Goal: Find specific fact: Find specific fact

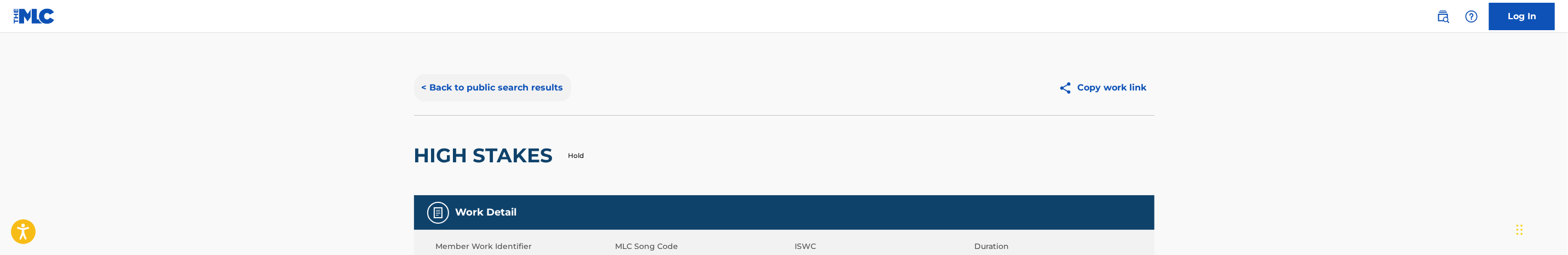
click at [531, 101] on button "< Back to public search results" at bounding box center [493, 88] width 157 height 27
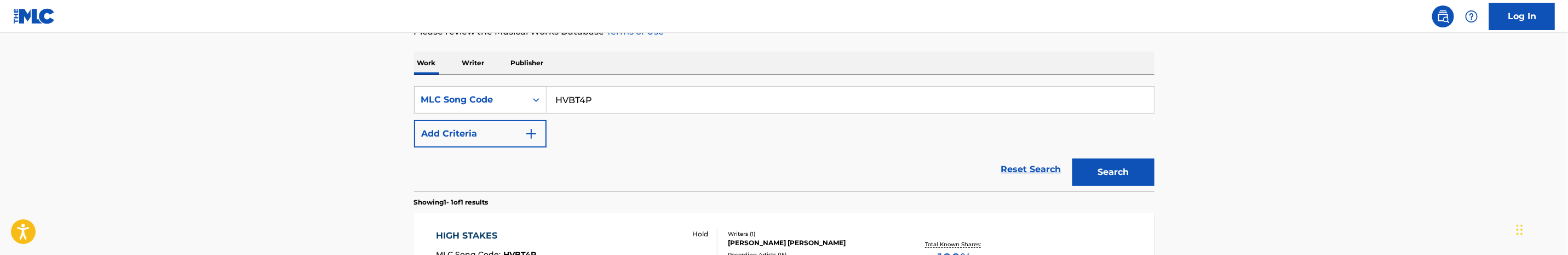
scroll to position [144, 0]
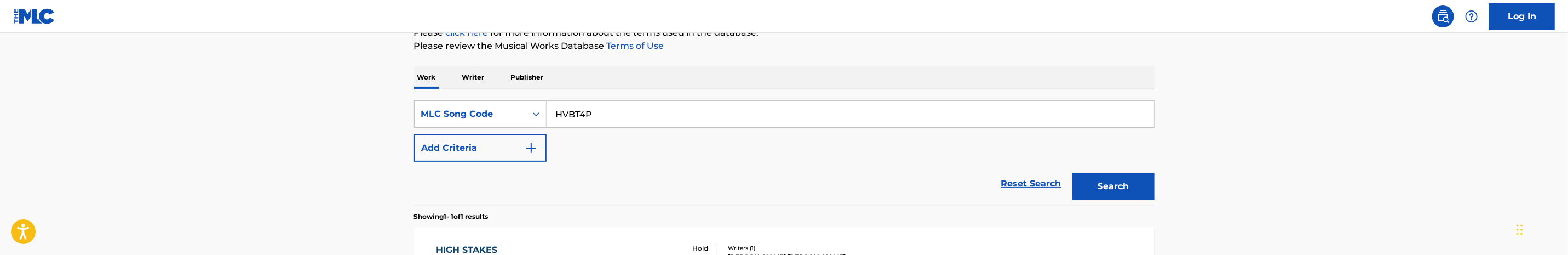
click at [652, 122] on input "HVBT4P" at bounding box center [850, 114] width 607 height 26
paste input "DC8TE3"
type input "DC8TE3"
click at [1073, 173] on button "Search" at bounding box center [1114, 186] width 82 height 27
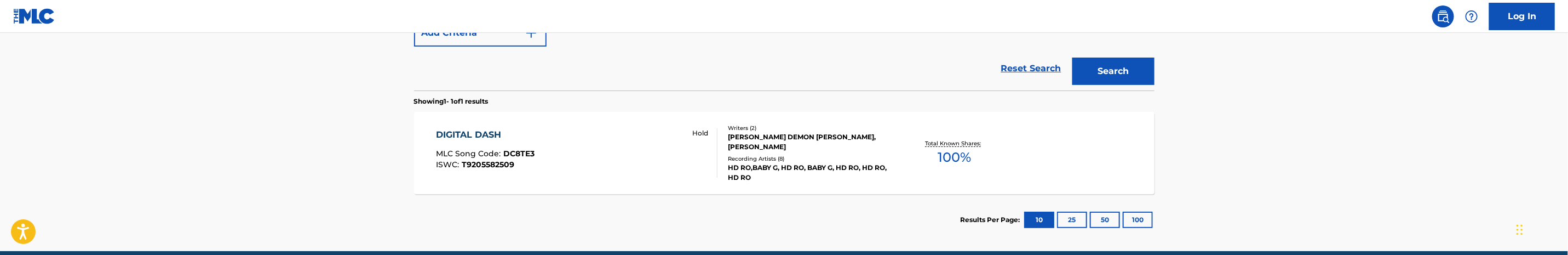
scroll to position [305, 0]
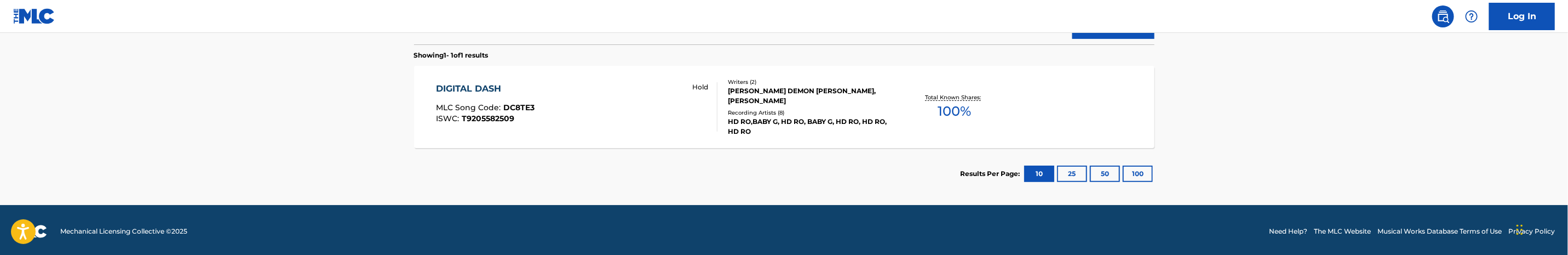
click at [605, 93] on div "DIGITAL DASH MLC Song Code : DC8TE3 ISWC : T9205582509 Hold" at bounding box center [576, 107] width 282 height 49
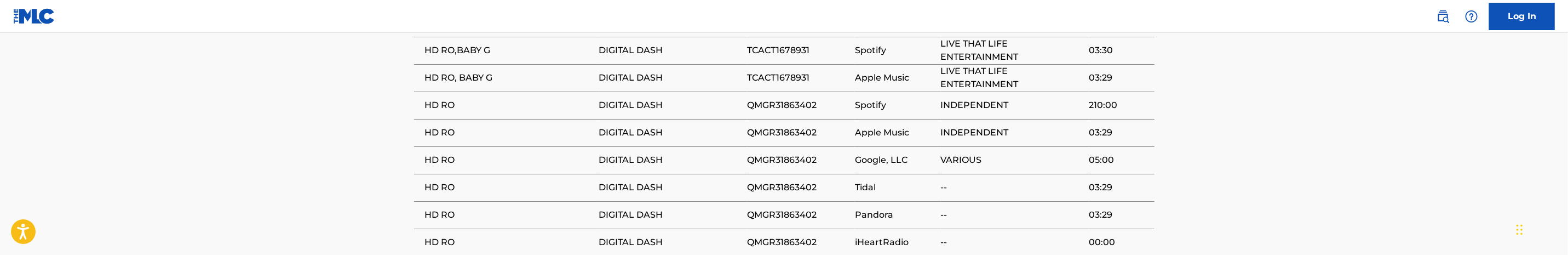
scroll to position [624, 0]
